Goal: Task Accomplishment & Management: Complete application form

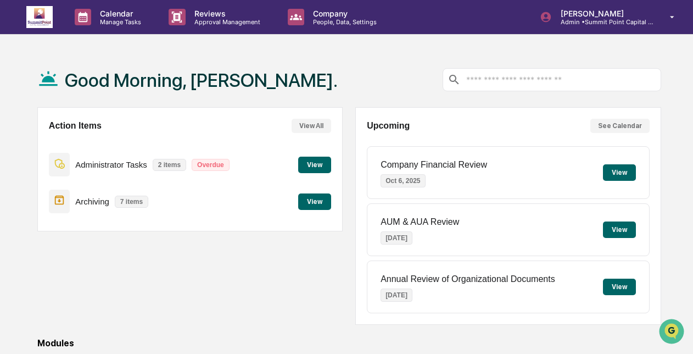
click at [324, 200] on button "View" at bounding box center [314, 201] width 33 height 16
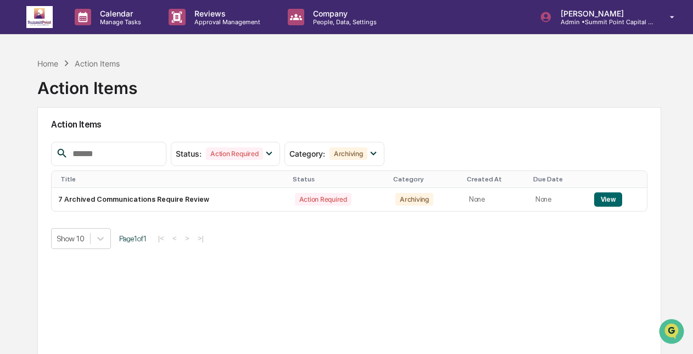
scroll to position [29, 0]
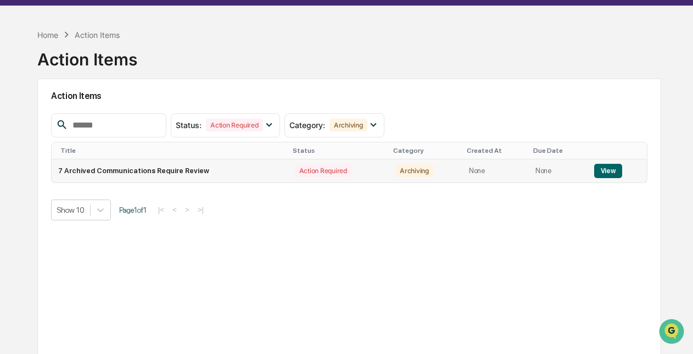
click at [195, 164] on td "7 Archived Communications Require Review" at bounding box center [170, 170] width 237 height 23
click at [610, 169] on button "View" at bounding box center [608, 171] width 28 height 14
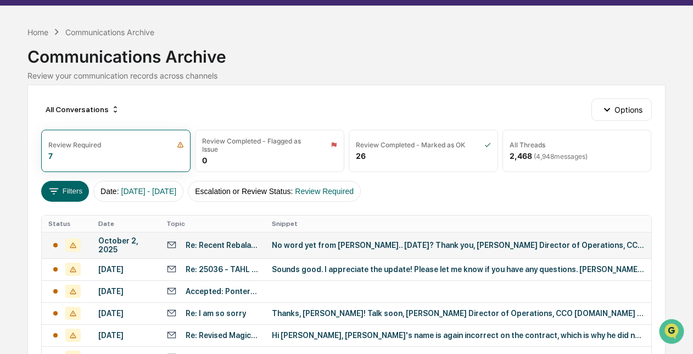
click at [360, 249] on td "No word yet from [PERSON_NAME].. [DATE]? Thank you, [PERSON_NAME] Director of O…" at bounding box center [458, 245] width 386 height 26
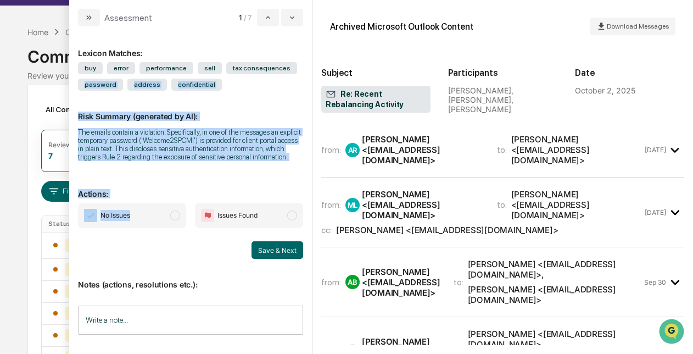
drag, startPoint x: 288, startPoint y: 76, endPoint x: 160, endPoint y: 214, distance: 188.0
click at [160, 214] on div "Lexicon Matches: buy error performance sell tax consequences password address c…" at bounding box center [190, 187] width 225 height 304
click at [160, 214] on span "No Issues" at bounding box center [132, 215] width 108 height 25
click at [274, 251] on button "Save & Next" at bounding box center [277, 250] width 52 height 18
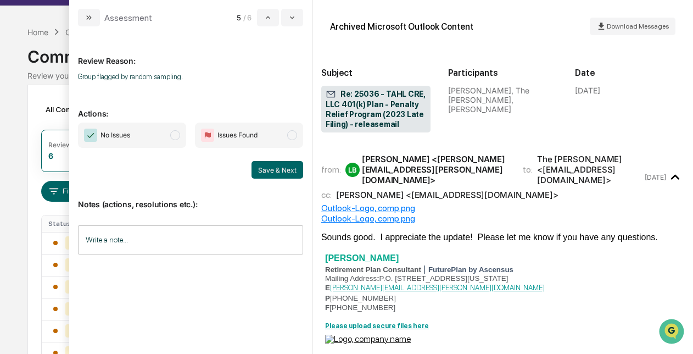
click at [160, 178] on div "Save & Next" at bounding box center [190, 170] width 225 height 18
click at [152, 136] on span "No Issues" at bounding box center [132, 134] width 108 height 25
click at [266, 166] on button "Save & Next" at bounding box center [277, 170] width 52 height 18
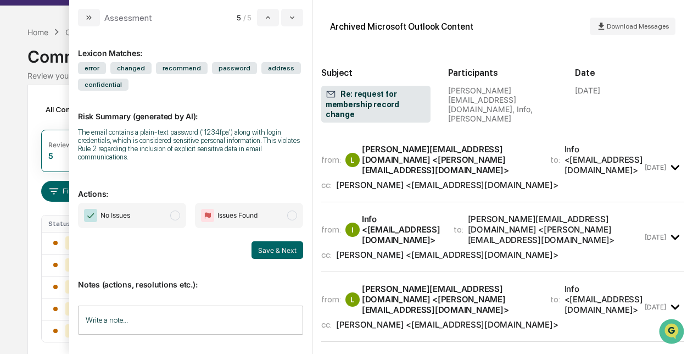
click at [159, 220] on span "No Issues" at bounding box center [132, 215] width 108 height 25
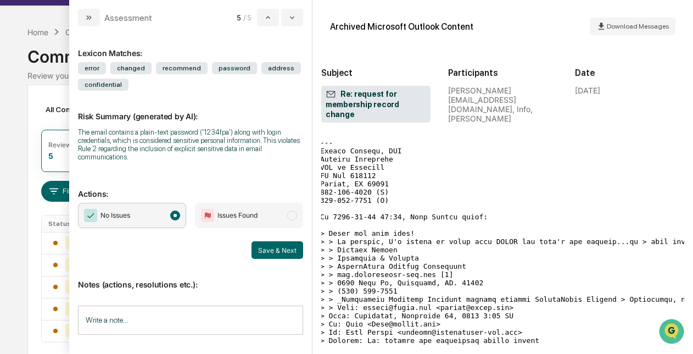
scroll to position [423, 0]
click at [289, 254] on button "Save & Next" at bounding box center [277, 250] width 52 height 18
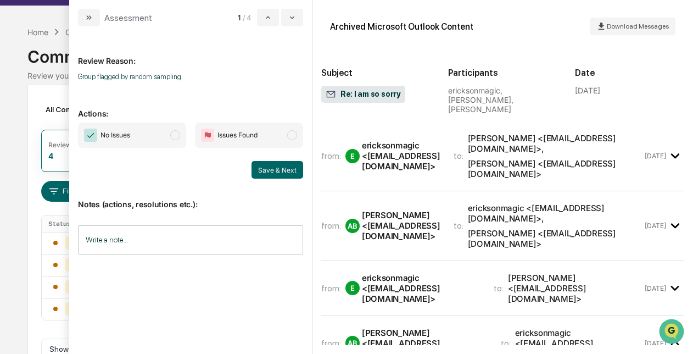
click at [150, 140] on span "No Issues" at bounding box center [132, 134] width 108 height 25
click at [283, 172] on button "Save & Next" at bounding box center [277, 170] width 52 height 18
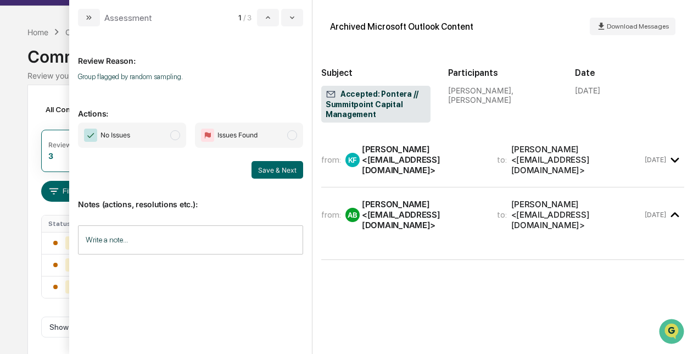
click at [127, 136] on span "No Issues" at bounding box center [115, 135] width 30 height 11
click at [273, 170] on button "Save & Next" at bounding box center [277, 170] width 52 height 18
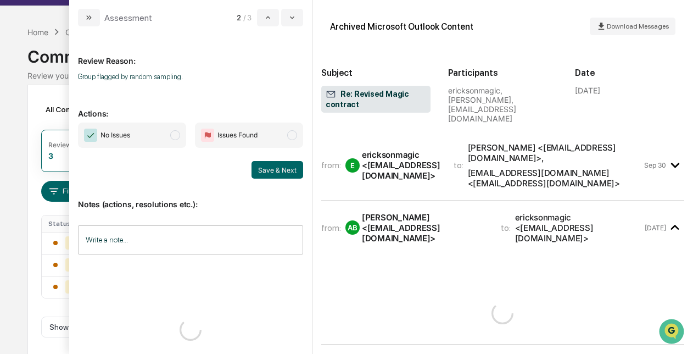
click at [130, 136] on span "No Issues" at bounding box center [115, 135] width 30 height 11
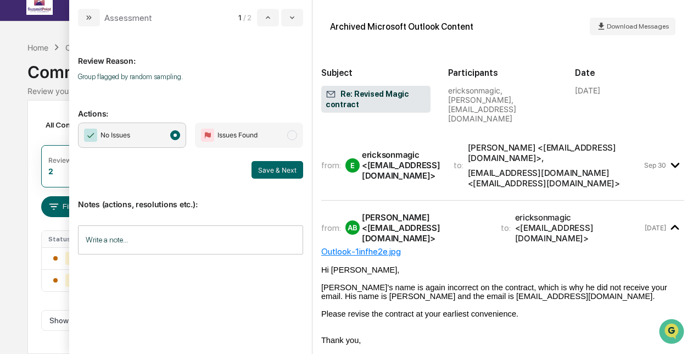
scroll to position [10, 0]
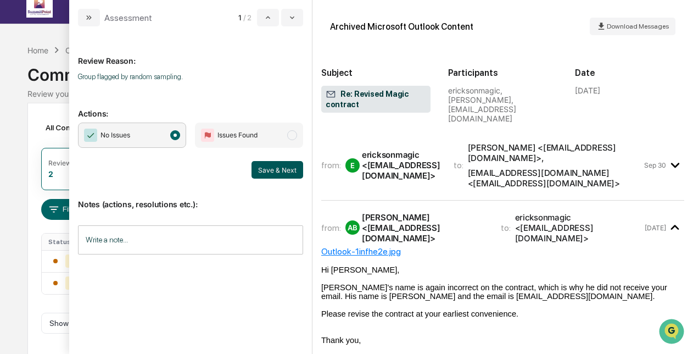
click at [273, 167] on button "Save & Next" at bounding box center [277, 170] width 52 height 18
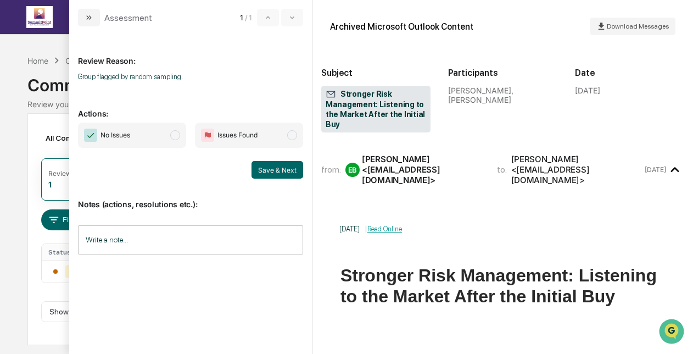
click at [134, 127] on span "No Issues" at bounding box center [132, 134] width 108 height 25
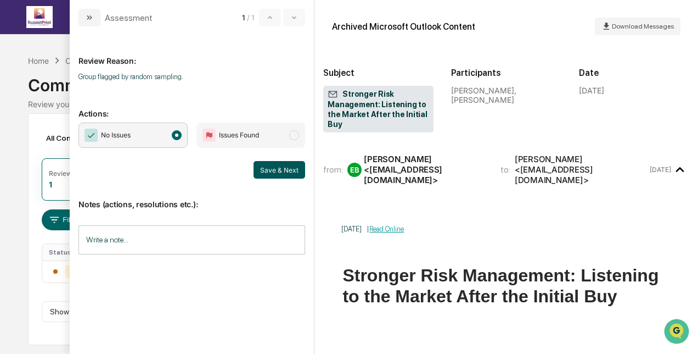
click at [273, 173] on button "Save & Next" at bounding box center [280, 170] width 52 height 18
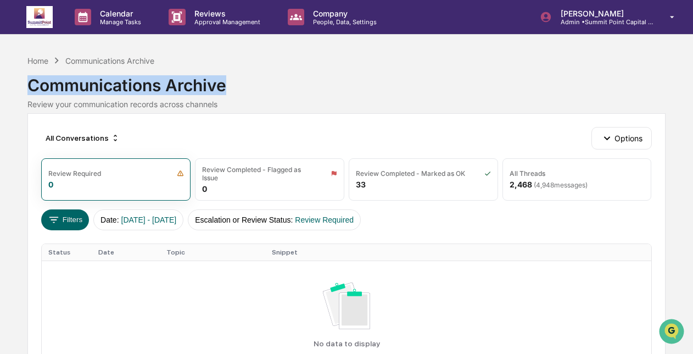
drag, startPoint x: 295, startPoint y: 94, endPoint x: 214, endPoint y: 40, distance: 98.5
click at [214, 40] on div "Calendar Manage Tasks Reviews Approval Management Company People, Data, Setting…" at bounding box center [346, 216] width 693 height 432
click at [38, 15] on img at bounding box center [39, 17] width 26 height 22
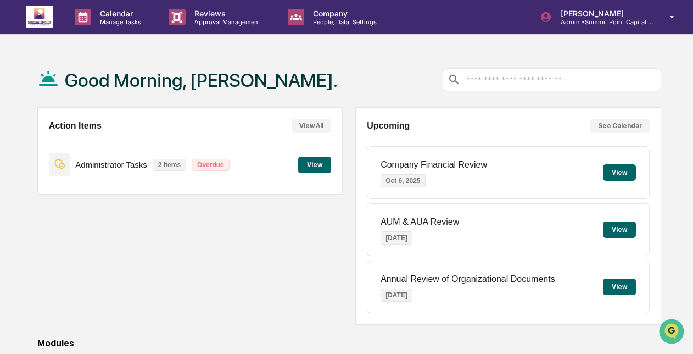
click at [323, 158] on button "View" at bounding box center [314, 164] width 33 height 16
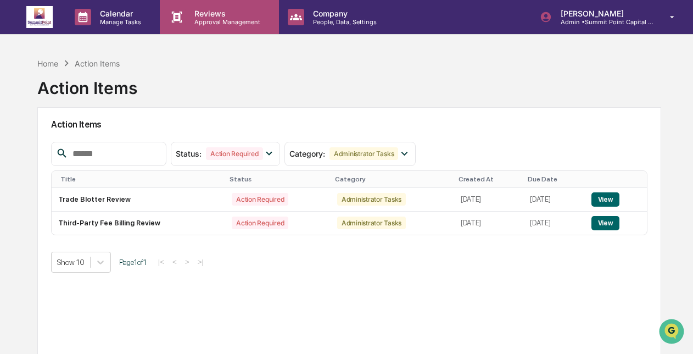
click at [218, 14] on p "Reviews" at bounding box center [226, 13] width 80 height 9
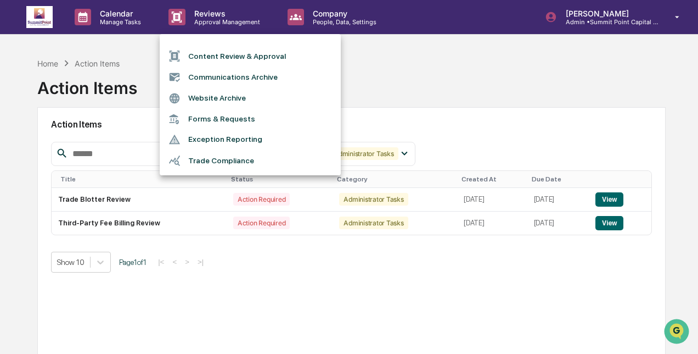
click at [223, 57] on li "Content Review & Approval" at bounding box center [250, 56] width 181 height 21
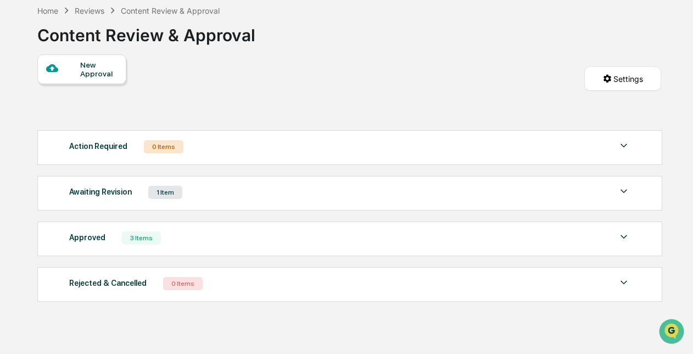
scroll to position [64, 0]
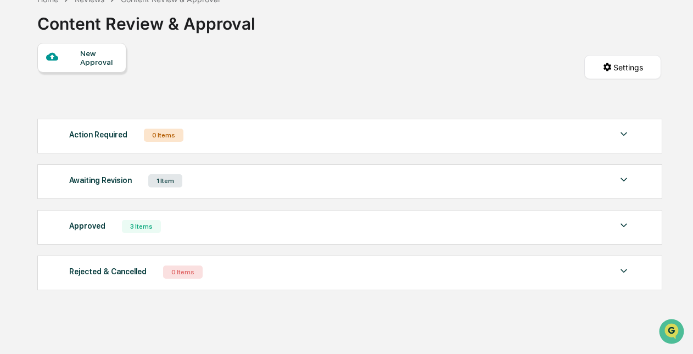
click at [249, 194] on div "Awaiting Revision 1 Item File Name Review Id Created Date Requested By Complian…" at bounding box center [349, 181] width 625 height 35
click at [243, 181] on div "Awaiting Revision 1 Item" at bounding box center [349, 180] width 561 height 15
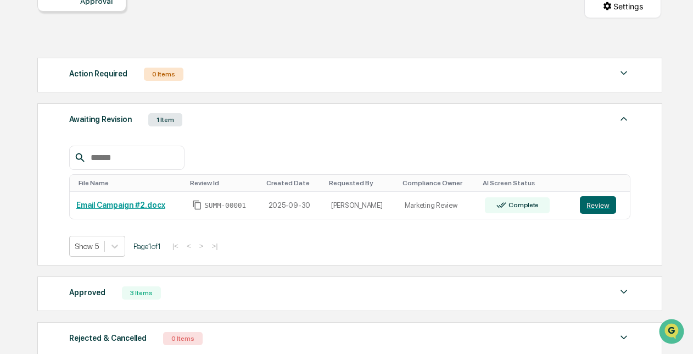
scroll to position [141, 0]
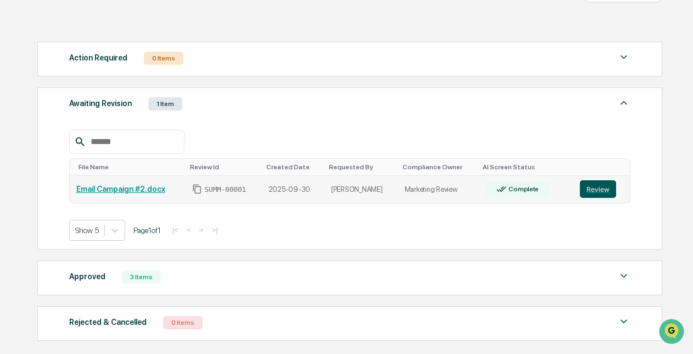
click at [586, 189] on button "Review" at bounding box center [598, 189] width 36 height 18
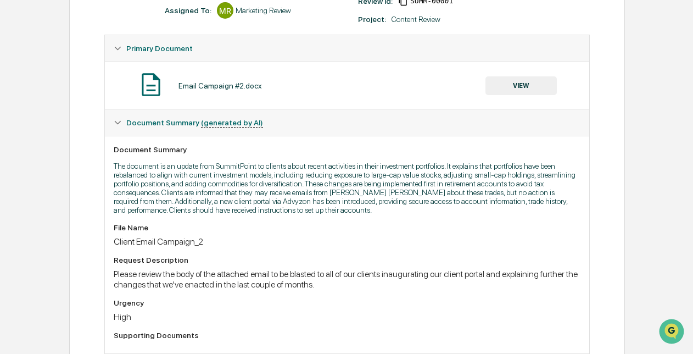
scroll to position [181, 0]
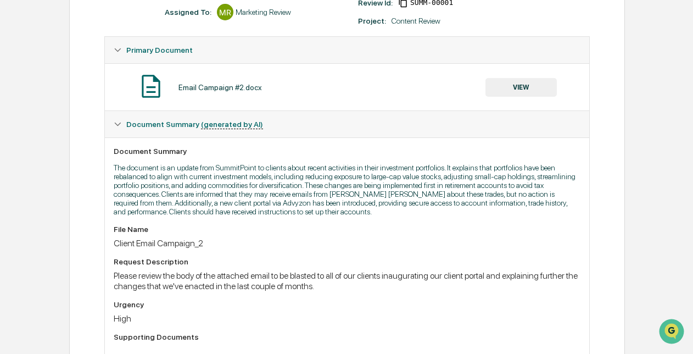
click at [534, 84] on button "VIEW" at bounding box center [520, 87] width 71 height 19
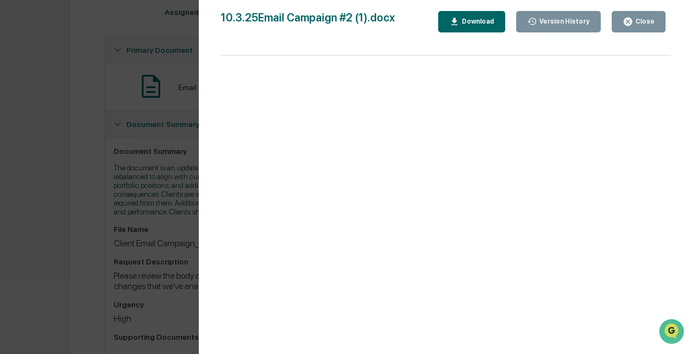
click at [569, 19] on div "Version History" at bounding box center [563, 22] width 53 height 8
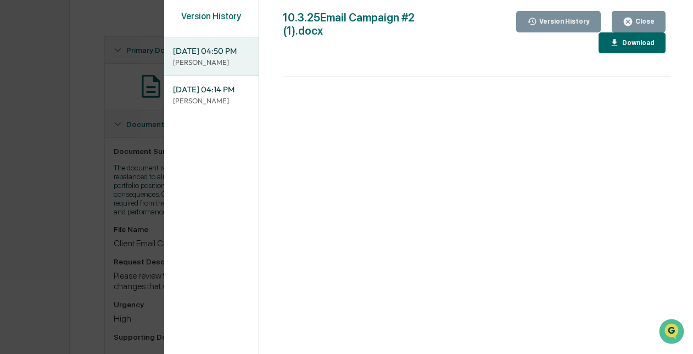
click at [635, 25] on div "Close" at bounding box center [643, 22] width 21 height 8
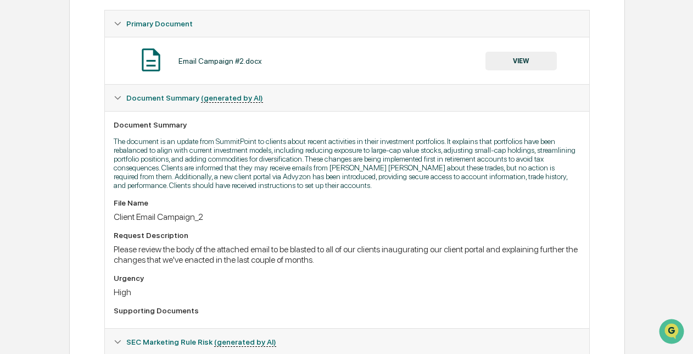
scroll to position [207, 0]
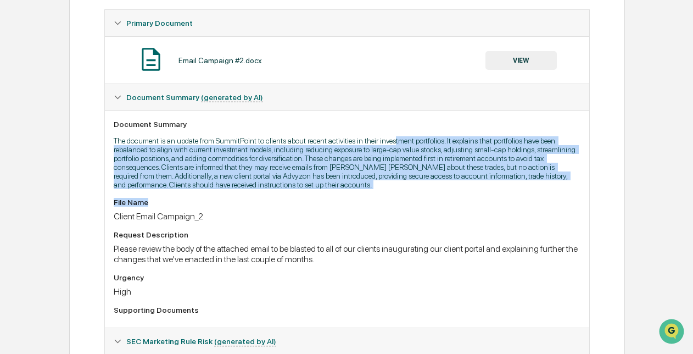
drag, startPoint x: 396, startPoint y: 139, endPoint x: 411, endPoint y: 198, distance: 60.2
click at [411, 198] on div "Document Summary The document is an update from SummitPoint to clients about re…" at bounding box center [347, 218] width 484 height 217
click at [411, 199] on div "Document Summary The document is an update from SummitPoint to clients about re…" at bounding box center [347, 218] width 484 height 217
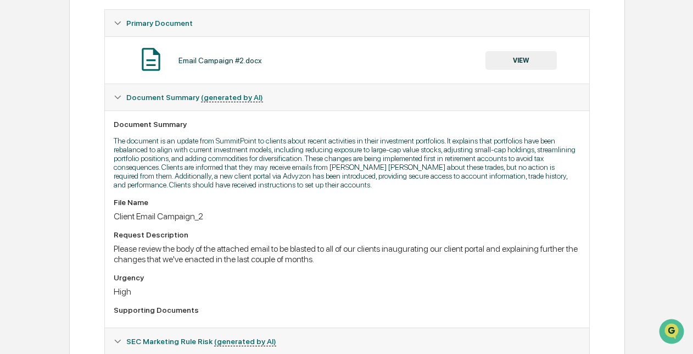
click at [212, 260] on div "Please review the body of the attached email to be blasted to all of our client…" at bounding box center [347, 253] width 466 height 21
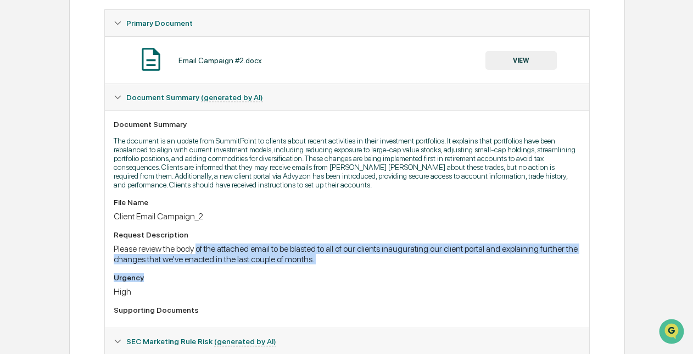
drag, startPoint x: 199, startPoint y: 251, endPoint x: 332, endPoint y: 275, distance: 134.4
click at [332, 275] on div "File Name Client Email Campaign_2 Request Description Please review the body of…" at bounding box center [347, 258] width 466 height 121
click at [332, 274] on div "File Name Client Email Campaign_2 Request Description Please review the body of…" at bounding box center [347, 258] width 466 height 121
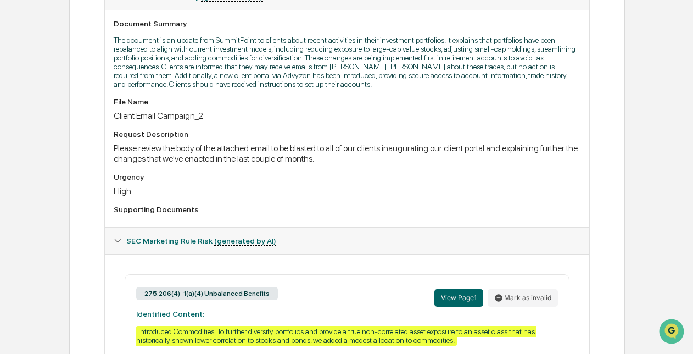
click at [322, 195] on div "High" at bounding box center [347, 191] width 466 height 10
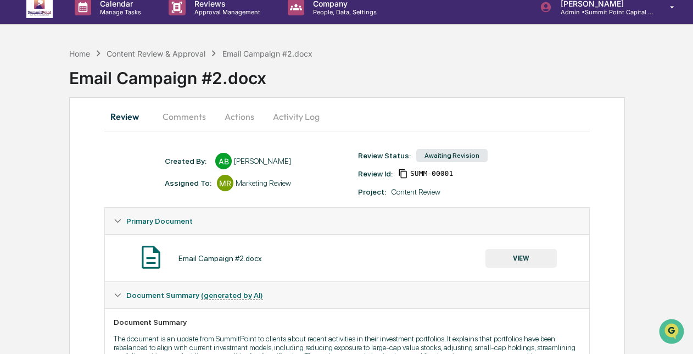
scroll to position [0, 0]
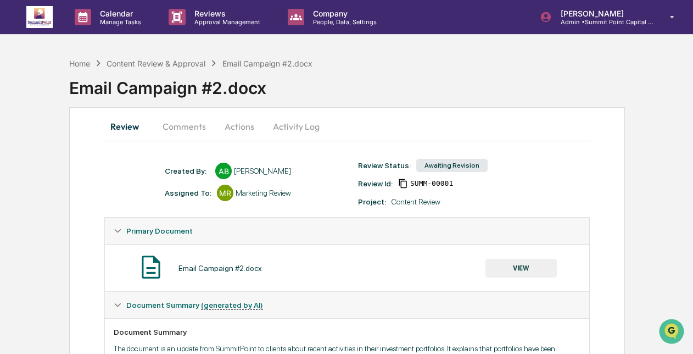
click at [209, 133] on button "Comments" at bounding box center [184, 126] width 61 height 26
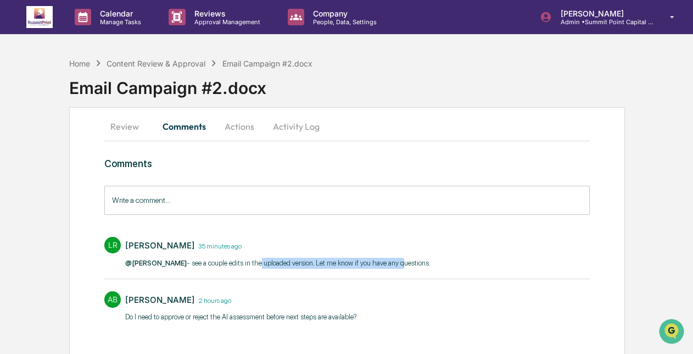
drag, startPoint x: 253, startPoint y: 265, endPoint x: 394, endPoint y: 262, distance: 141.6
click at [394, 262] on p "@Amanda Bastos - see a couple edits in the uploaded version. Let me know if you…" at bounding box center [278, 262] width 306 height 11
click at [301, 119] on button "Activity Log" at bounding box center [296, 126] width 64 height 26
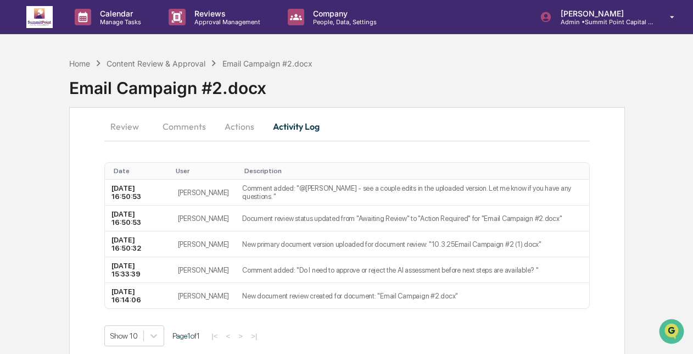
scroll to position [24, 0]
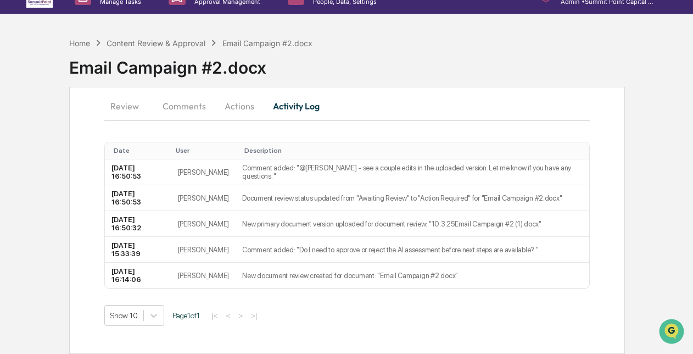
click at [121, 103] on button "Review" at bounding box center [128, 106] width 49 height 26
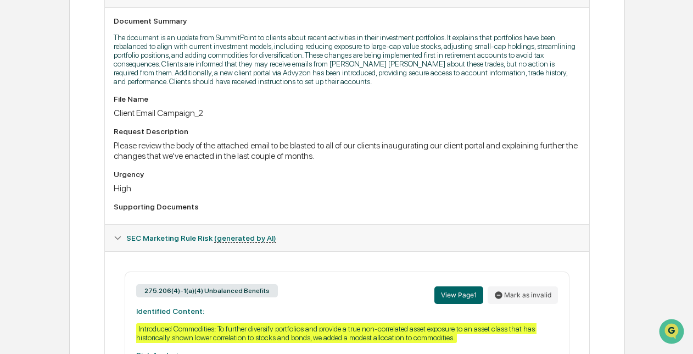
scroll to position [89, 0]
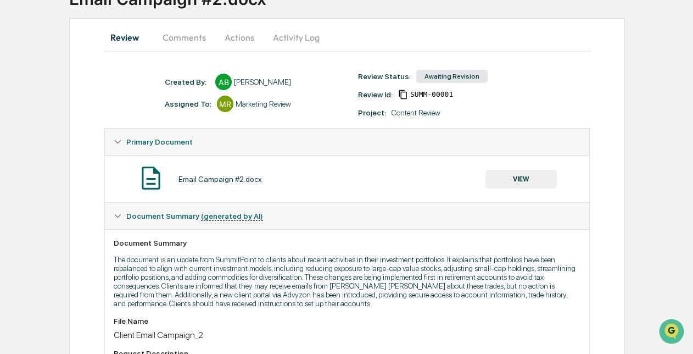
click at [513, 180] on button "VIEW" at bounding box center [520, 179] width 71 height 19
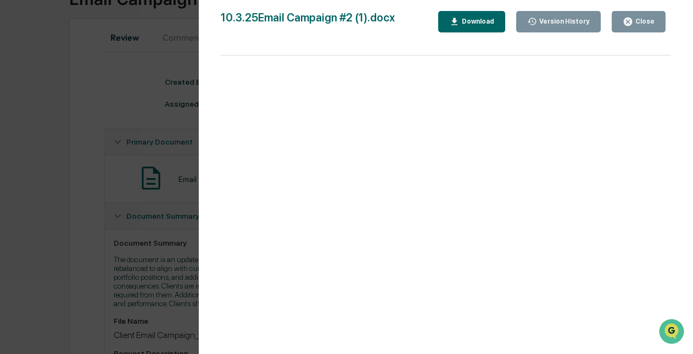
click at [470, 18] on div "Download" at bounding box center [476, 22] width 35 height 8
click at [629, 30] on button "Close" at bounding box center [639, 21] width 54 height 21
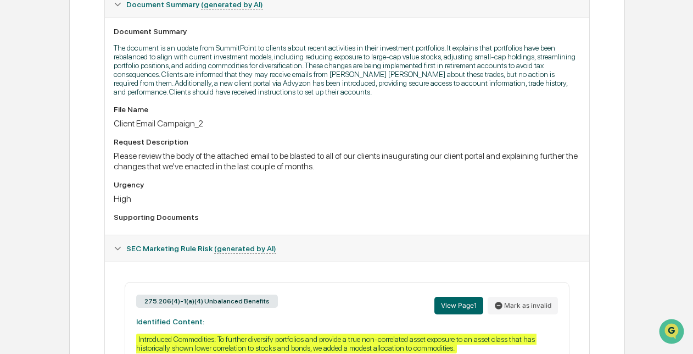
scroll to position [0, 0]
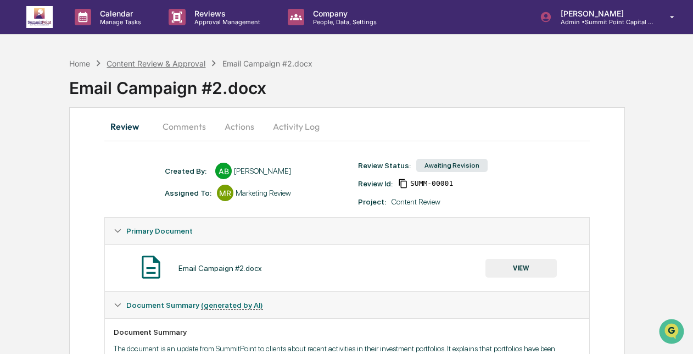
click at [124, 66] on div "Content Review & Approval" at bounding box center [155, 63] width 99 height 9
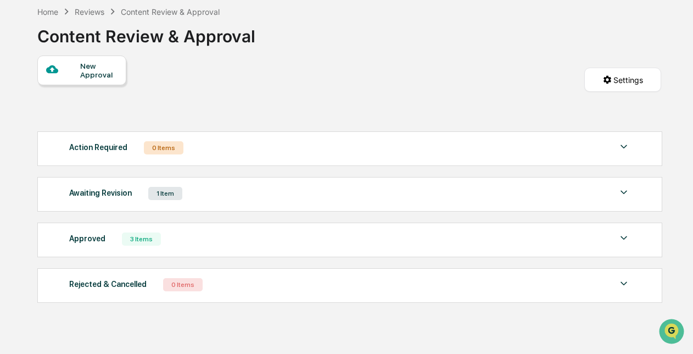
scroll to position [68, 0]
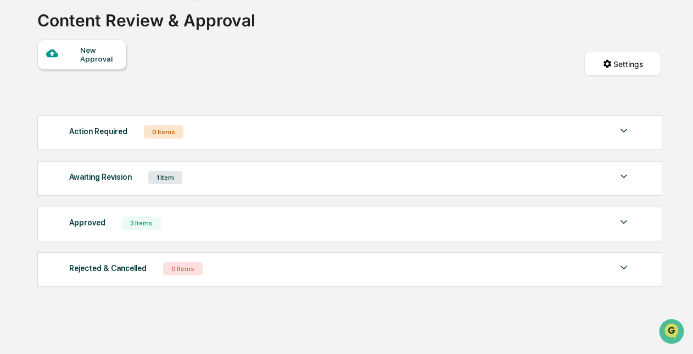
click at [355, 170] on div "Awaiting Revision 1 Item" at bounding box center [349, 177] width 561 height 15
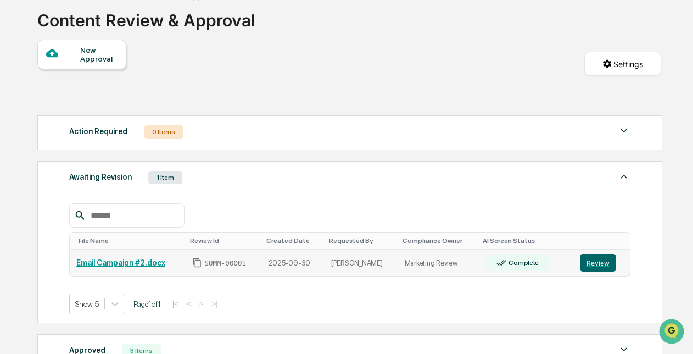
click at [619, 268] on link "Review" at bounding box center [601, 263] width 43 height 18
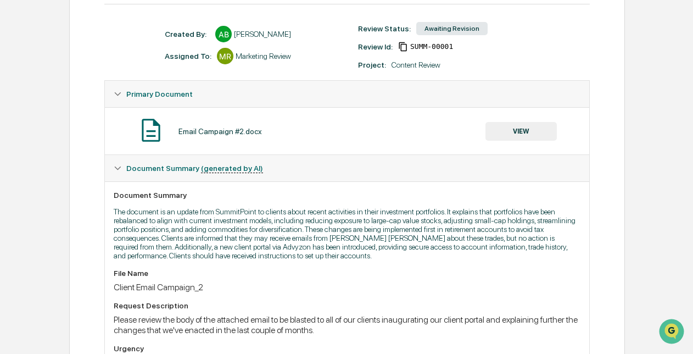
scroll to position [1, 0]
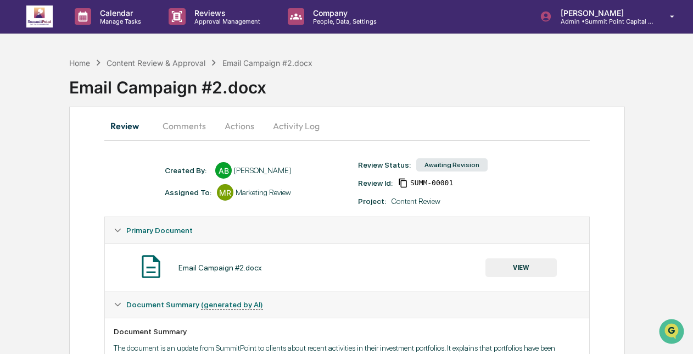
click at [197, 119] on button "Comments" at bounding box center [184, 126] width 61 height 26
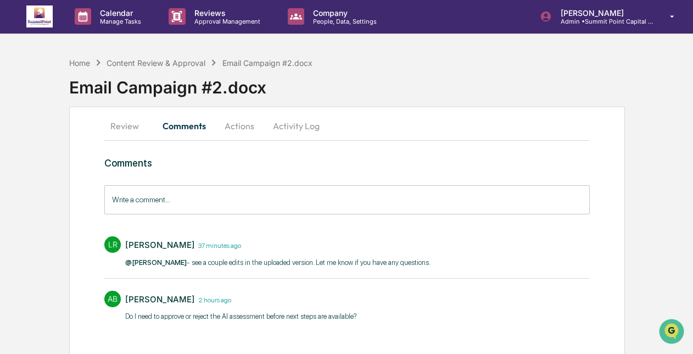
click at [230, 128] on button "Actions" at bounding box center [239, 126] width 49 height 26
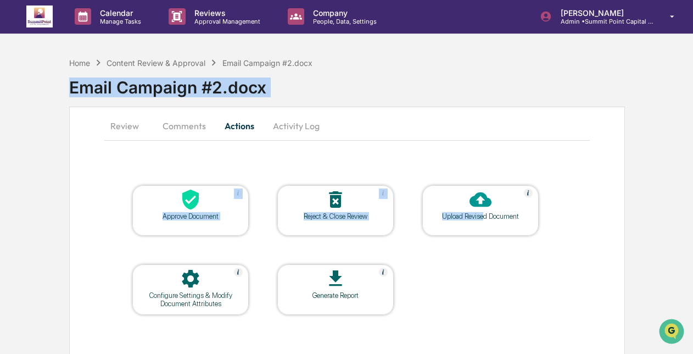
drag, startPoint x: 407, startPoint y: 61, endPoint x: 494, endPoint y: 215, distance: 176.5
click at [494, 215] on div "Home Content Review & Approval Email Campaign #2.docx Email Campaign #2.docx Re…" at bounding box center [346, 211] width 693 height 319
click at [494, 215] on div "Upload Revised Document" at bounding box center [480, 216] width 99 height 8
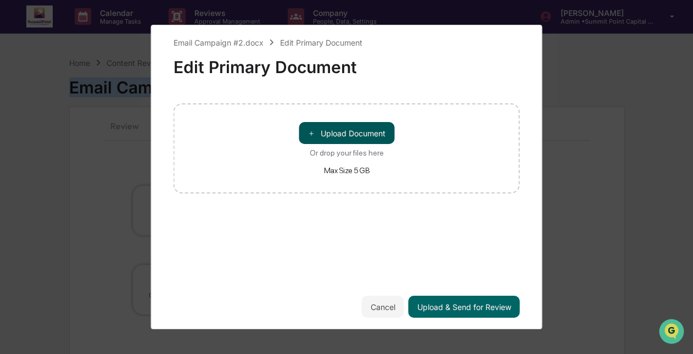
click at [354, 126] on button "＋ Upload Document" at bounding box center [347, 133] width 96 height 22
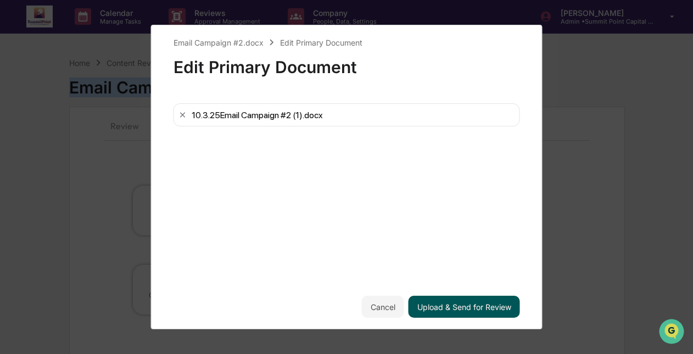
click at [459, 305] on button "Upload & Send for Review" at bounding box center [463, 306] width 111 height 22
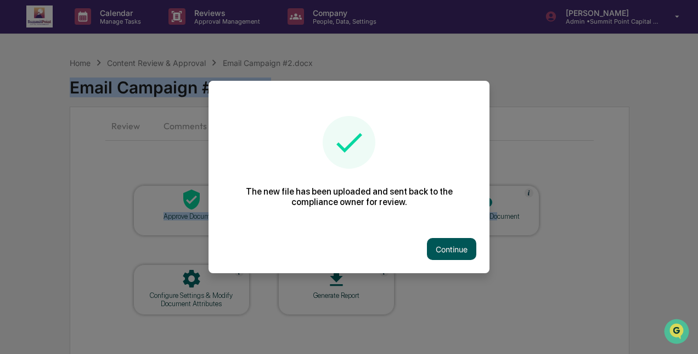
click at [445, 249] on button "Continue" at bounding box center [451, 249] width 49 height 22
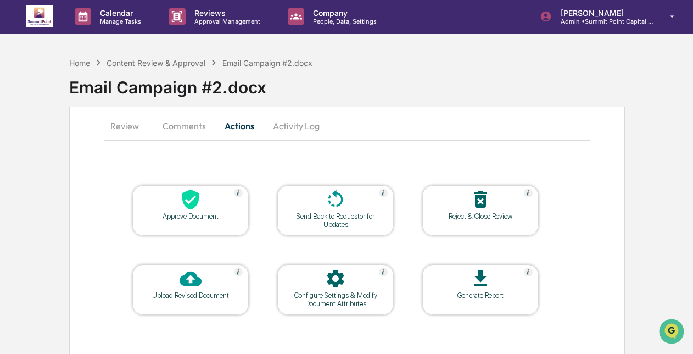
click at [397, 143] on div "Review Comments Actions Activity Log Approve Document Send Back to Requestor fo…" at bounding box center [347, 238] width 556 height 264
click at [142, 116] on button "Review" at bounding box center [128, 126] width 49 height 26
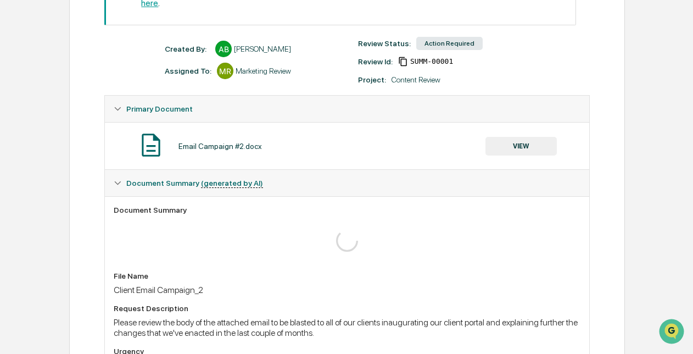
scroll to position [198, 0]
click at [517, 136] on button "VIEW" at bounding box center [520, 145] width 71 height 19
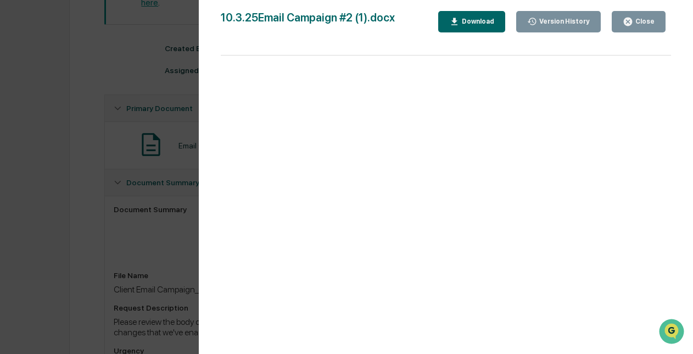
click at [649, 23] on div "Close" at bounding box center [643, 22] width 21 height 8
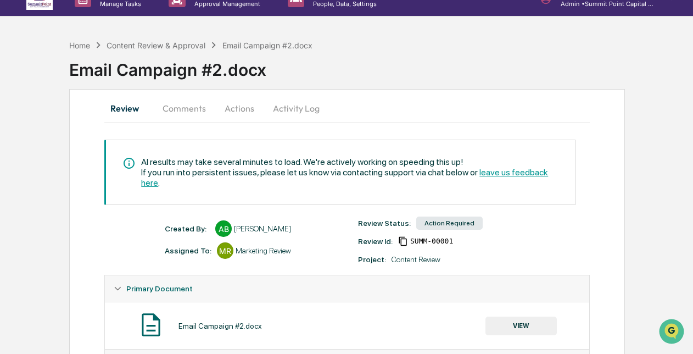
scroll to position [0, 0]
